Goal: Check status

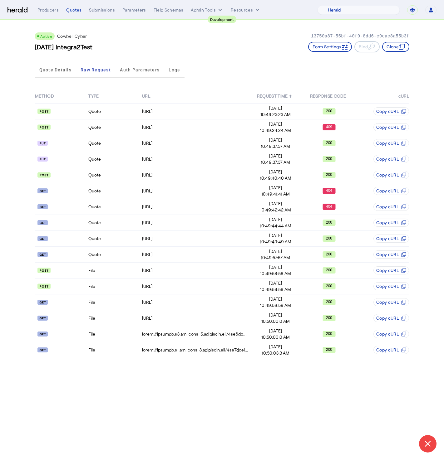
select select "pfm_2v8p_herald_api"
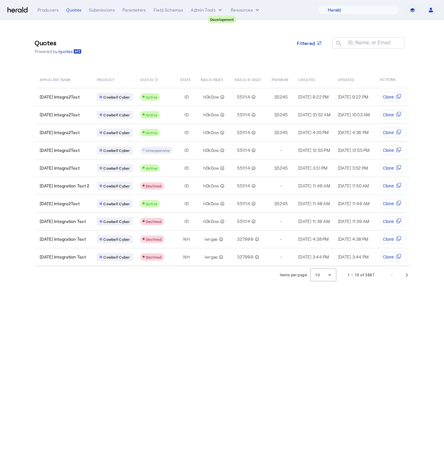
select select "pfm_2v8p_herald_api"
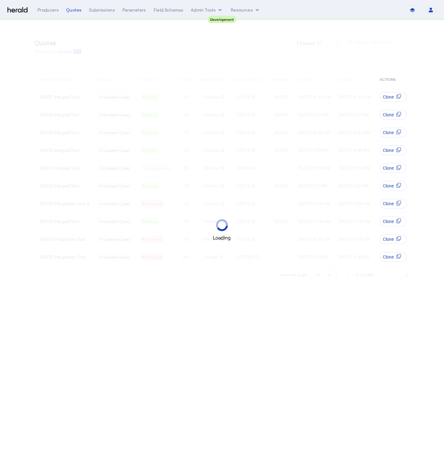
select select "pfm_2v8p_herald_api"
